Goal: Find specific page/section: Find specific page/section

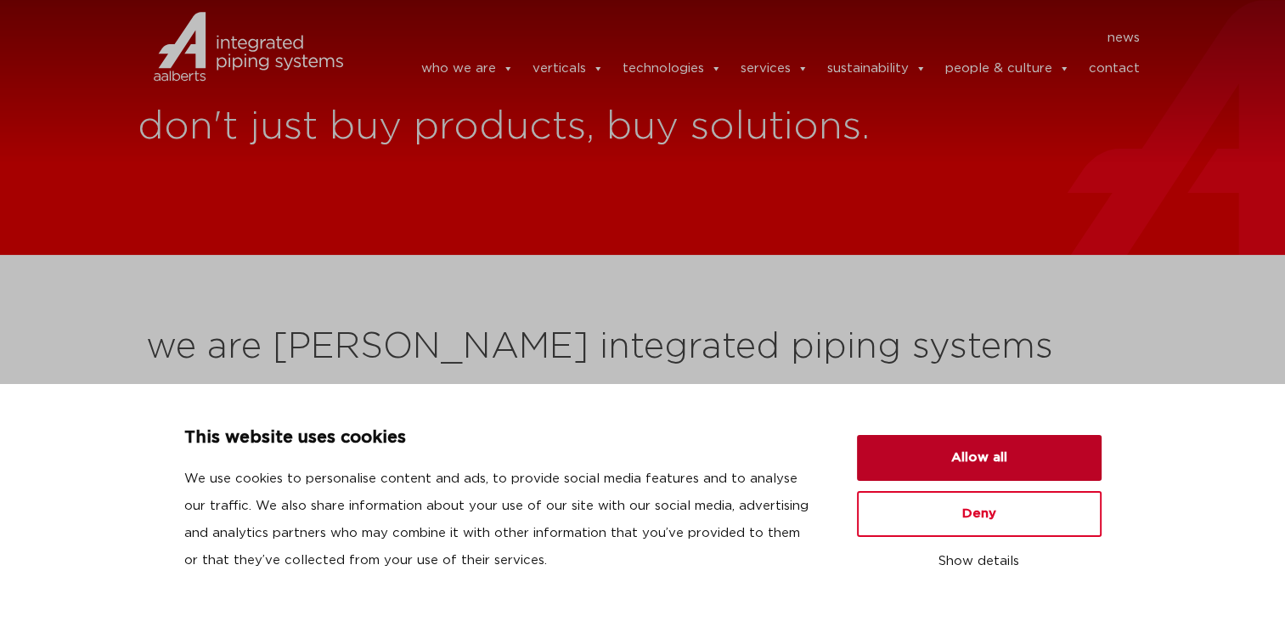
click at [937, 451] on button "Allow all" at bounding box center [979, 458] width 245 height 46
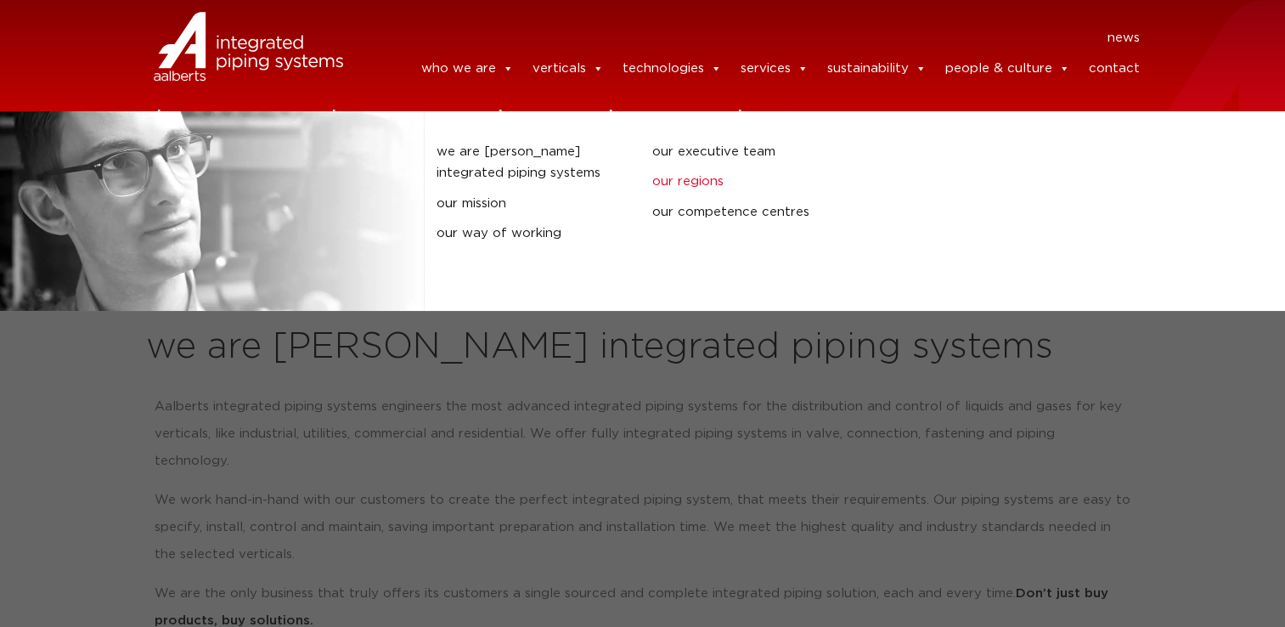
click at [697, 179] on link "our regions" at bounding box center [746, 182] width 189 height 22
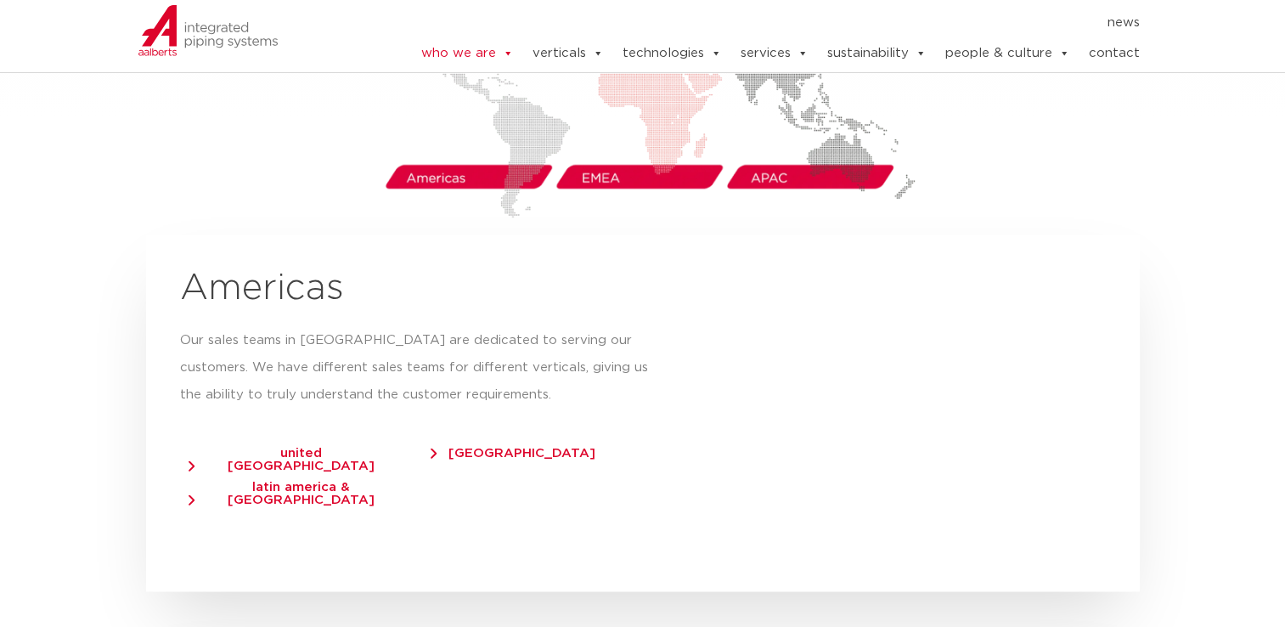
scroll to position [2930, 0]
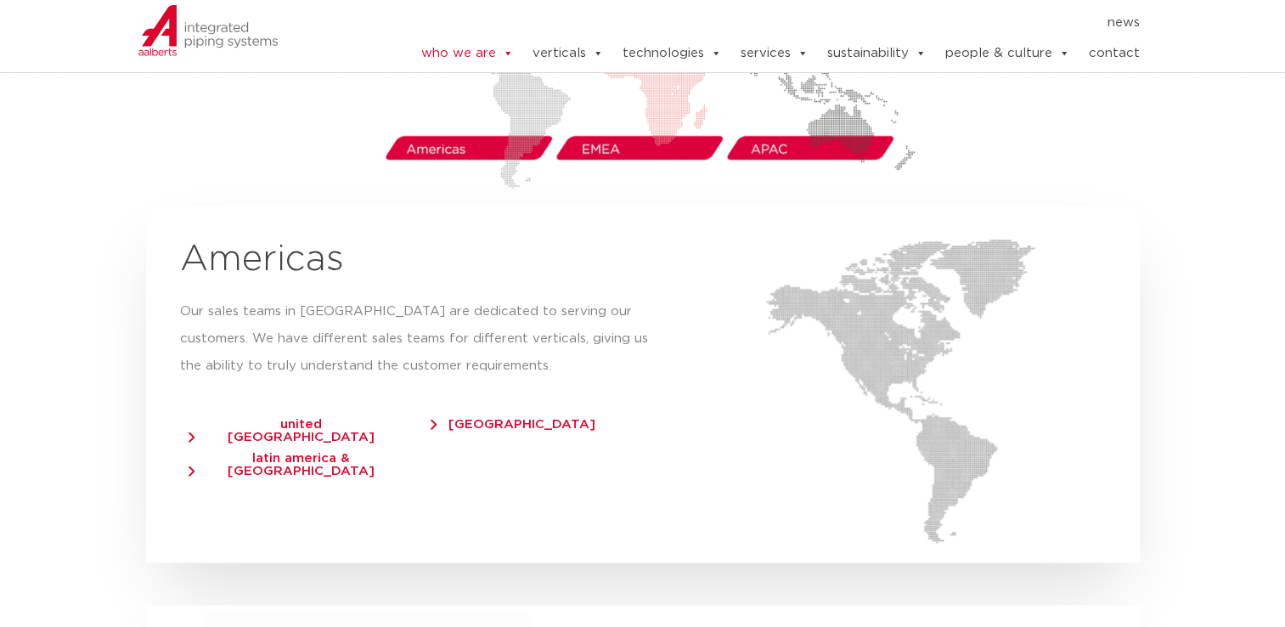
click at [293, 417] on span "united [GEOGRAPHIC_DATA]" at bounding box center [293, 429] width 209 height 25
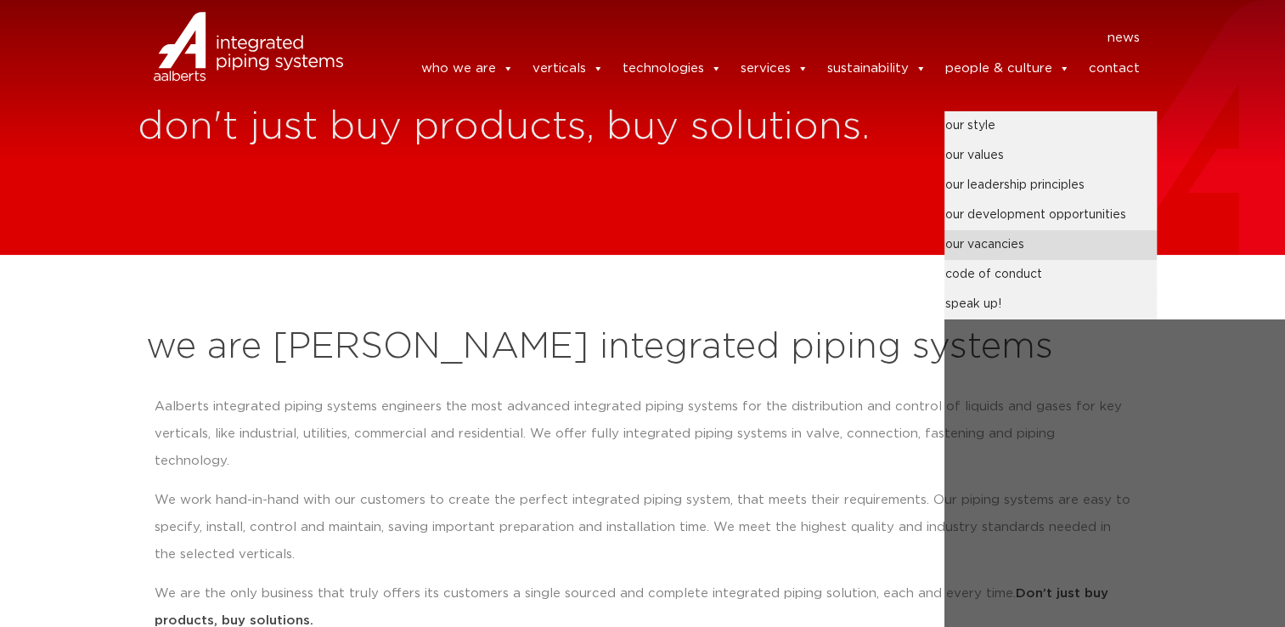
click at [989, 249] on link "our vacancies" at bounding box center [1051, 245] width 212 height 30
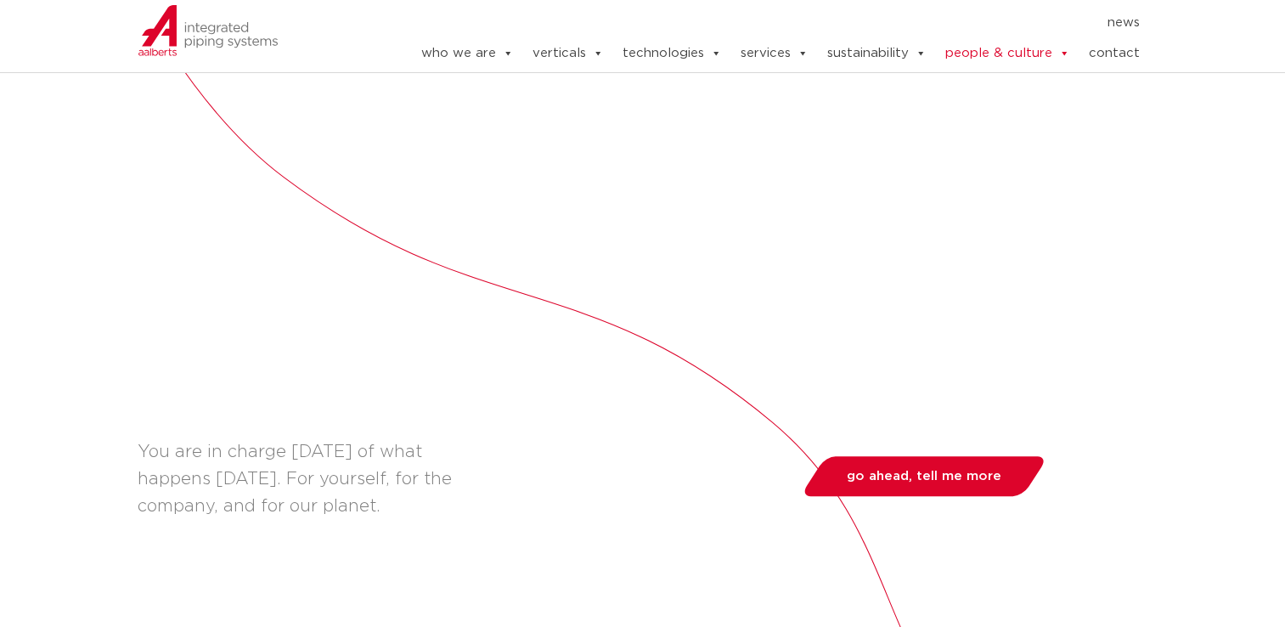
scroll to position [934, 0]
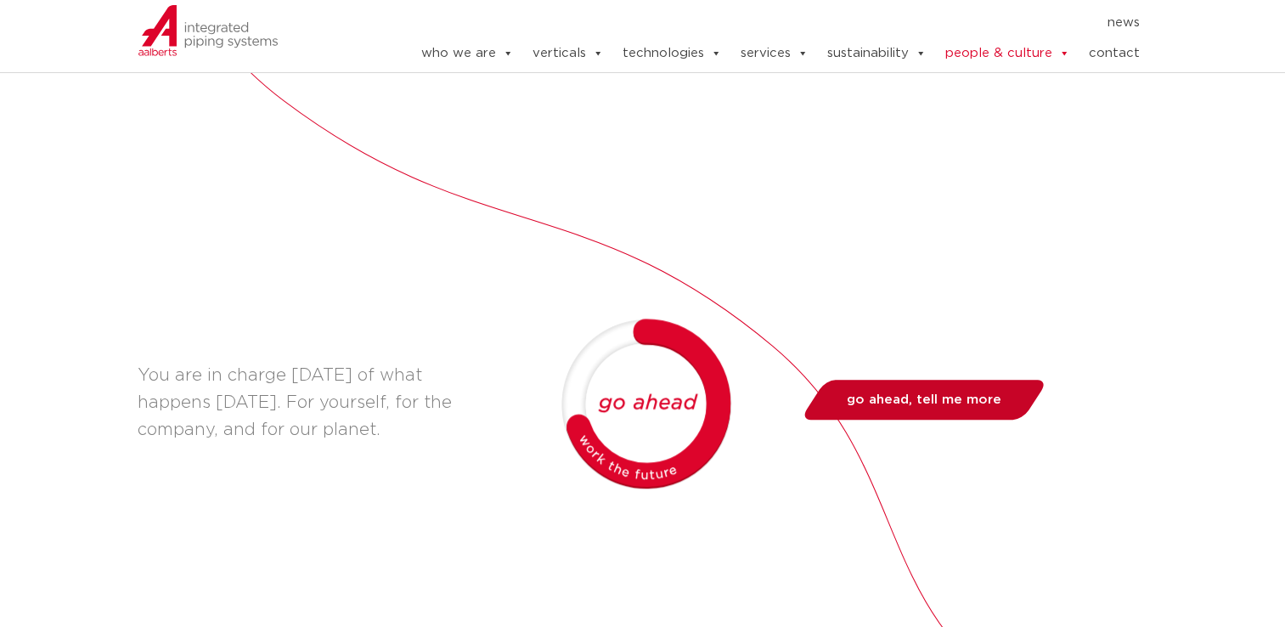
click at [941, 398] on span "go ahead, tell me more" at bounding box center [924, 399] width 155 height 13
